Goal: Transaction & Acquisition: Book appointment/travel/reservation

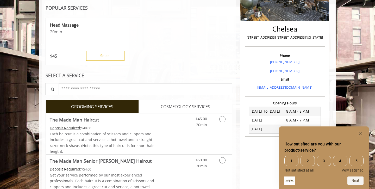
scroll to position [136, 0]
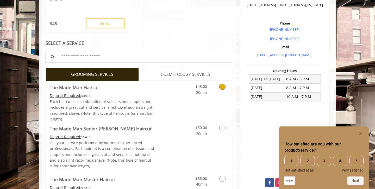
click at [224, 87] on icon "Grooming services" at bounding box center [222, 87] width 6 height 6
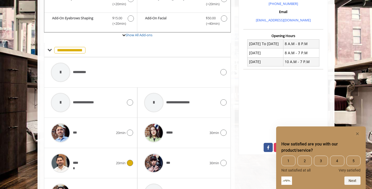
click at [128, 163] on icon at bounding box center [130, 163] width 6 height 6
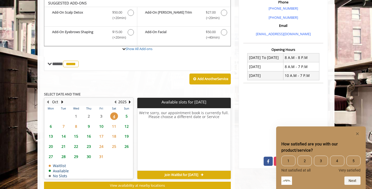
scroll to position [155, 0]
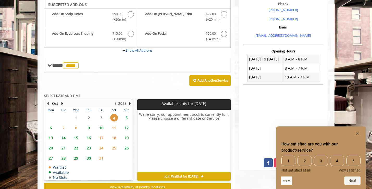
click at [102, 127] on span "10" at bounding box center [101, 128] width 8 height 8
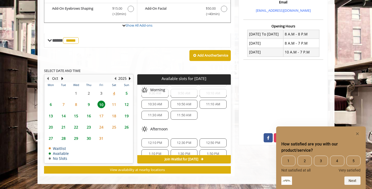
scroll to position [40, 0]
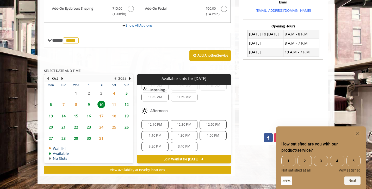
click at [160, 148] on span "3:20 PM" at bounding box center [155, 146] width 12 height 4
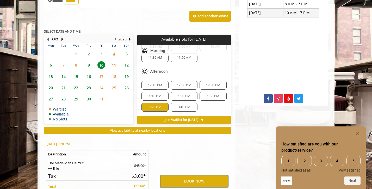
scroll to position [274, 0]
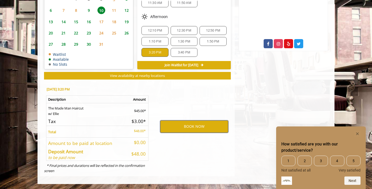
click at [182, 127] on button "BOOK NOW" at bounding box center [194, 126] width 68 height 12
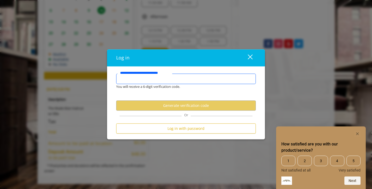
click at [180, 79] on input "**********" at bounding box center [186, 79] width 140 height 10
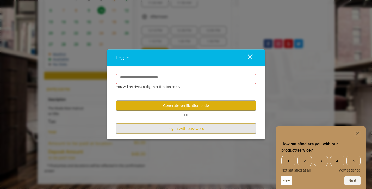
click at [163, 130] on button "Log in with password" at bounding box center [186, 128] width 140 height 10
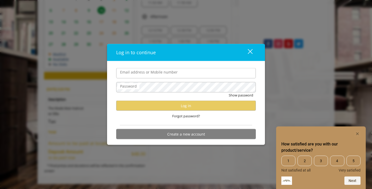
click at [172, 74] on input "Email address or Mobile number" at bounding box center [186, 73] width 140 height 10
type input "**********"
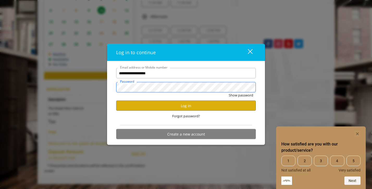
click at [229, 92] on button "Show password" at bounding box center [241, 94] width 24 height 5
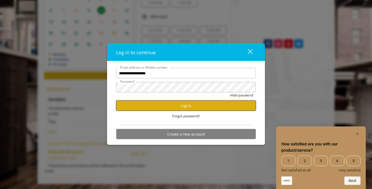
click at [194, 106] on button "Log in" at bounding box center [186, 105] width 140 height 10
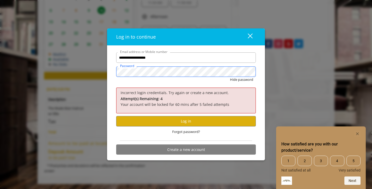
click at [230, 77] on button "Hide password" at bounding box center [241, 79] width 23 height 5
click at [187, 117] on button "Log in" at bounding box center [186, 121] width 140 height 10
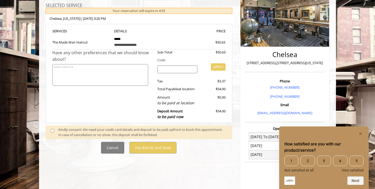
scroll to position [78, 0]
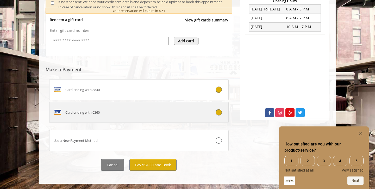
click at [178, 109] on div "Card ending with 6360" at bounding box center [123, 112] width 149 height 8
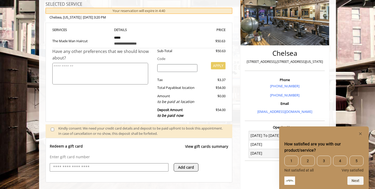
scroll to position [68, 0]
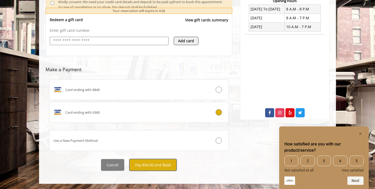
click at [147, 162] on button "Pay $54.00 and Book" at bounding box center [152, 165] width 47 height 12
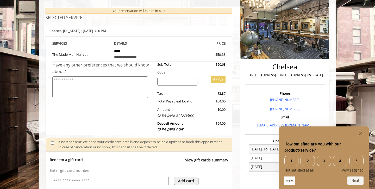
scroll to position [60, 0]
